Goal: Check status

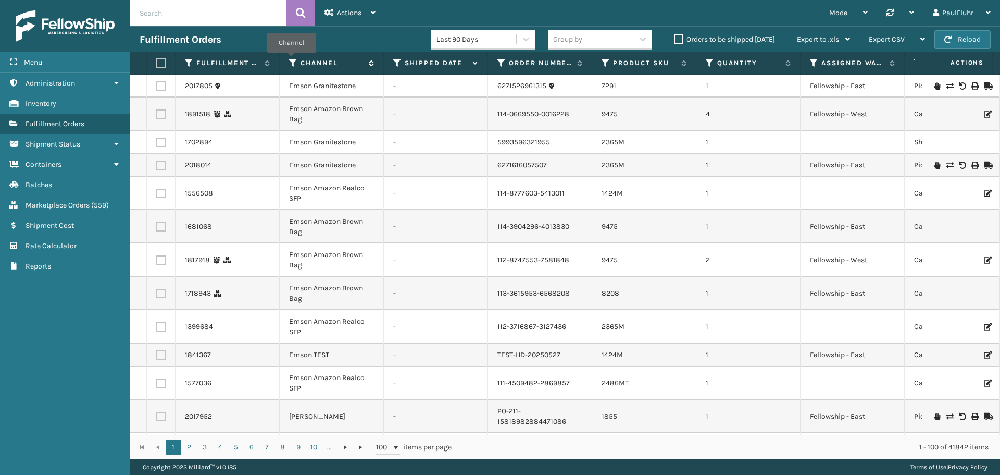
click at [292, 60] on icon at bounding box center [293, 62] width 8 height 9
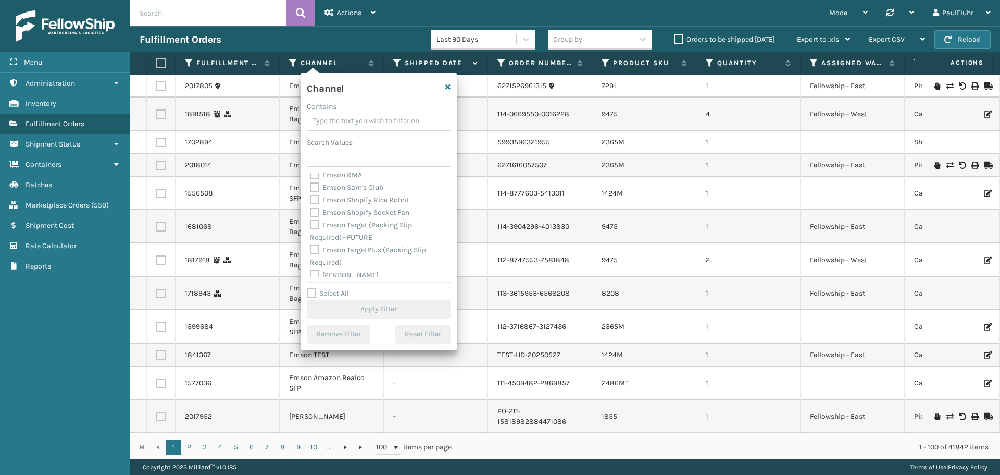
scroll to position [556, 0]
click at [314, 219] on label "[PERSON_NAME]" at bounding box center [344, 222] width 69 height 9
click at [311, 219] on input "[PERSON_NAME]" at bounding box center [310, 220] width 1 height 7
checkbox input "true"
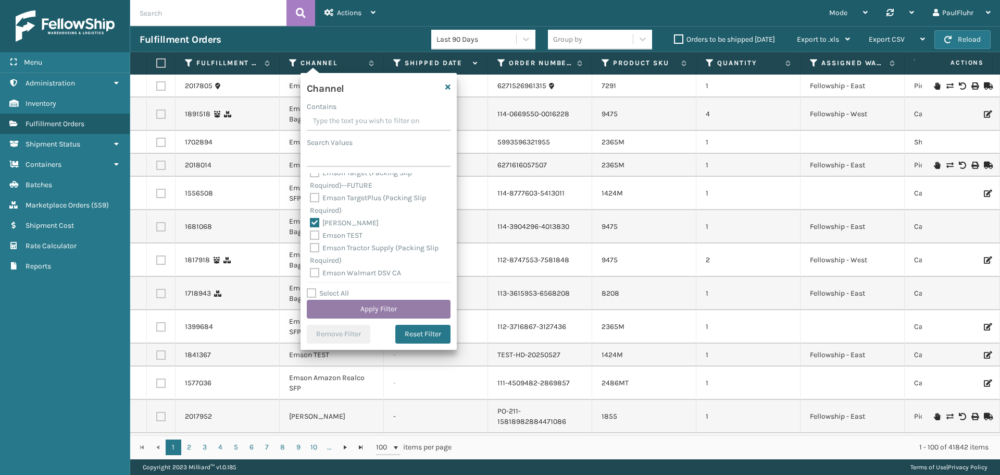
click at [376, 311] on button "Apply Filter" at bounding box center [379, 309] width 144 height 19
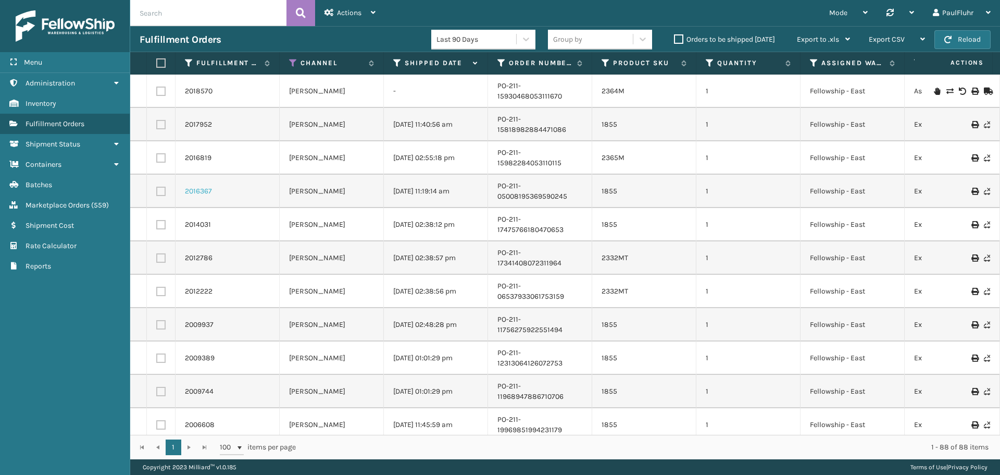
click at [201, 191] on link "2016367" at bounding box center [198, 191] width 27 height 10
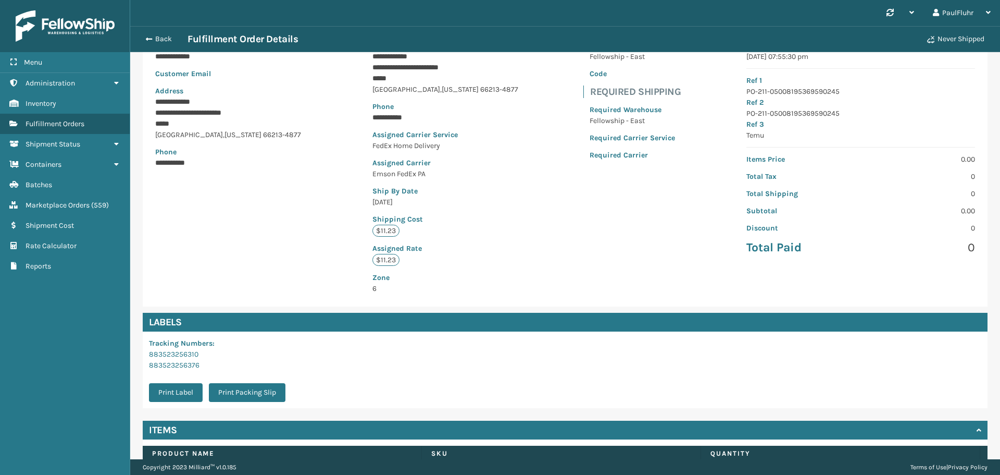
scroll to position [174, 0]
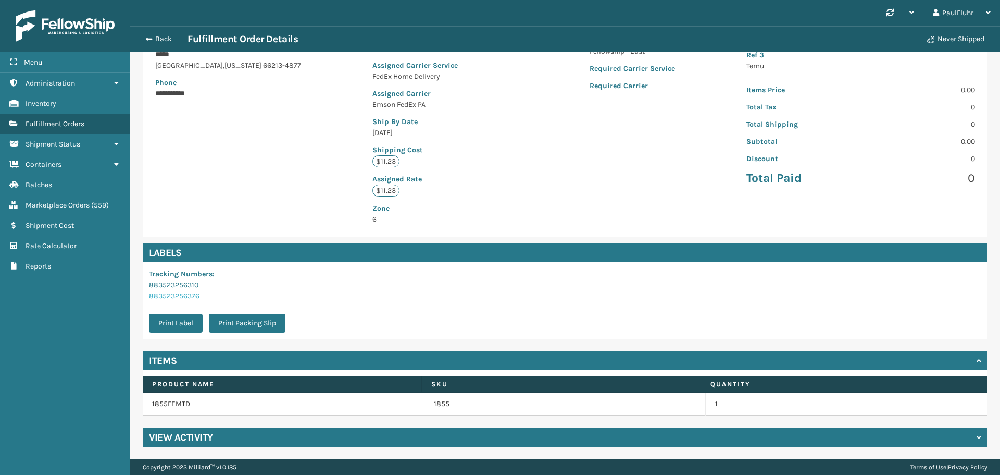
click at [189, 294] on link "883523256376" at bounding box center [174, 295] width 51 height 9
click at [173, 284] on link "883523256310" at bounding box center [173, 284] width 49 height 9
